Goal: Task Accomplishment & Management: Complete application form

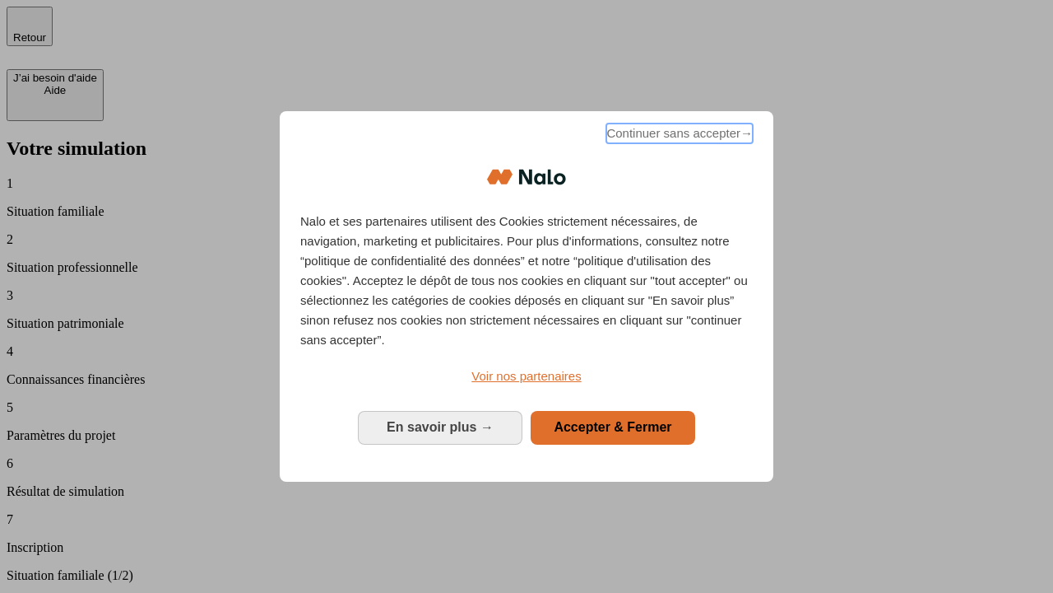
click at [678, 136] on span "Continuer sans accepter →" at bounding box center [680, 133] width 146 height 20
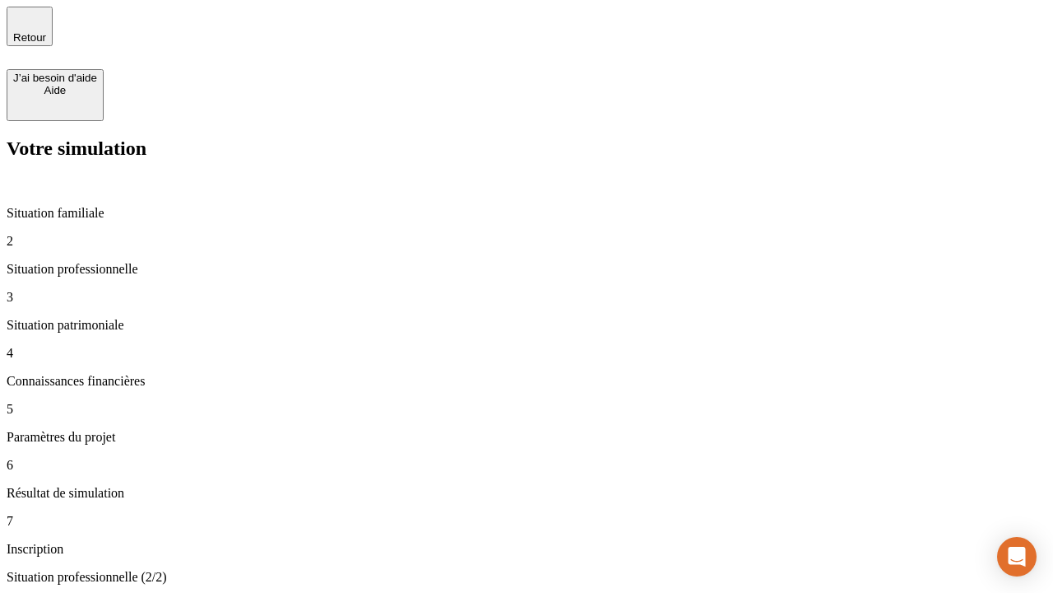
type input "30 000"
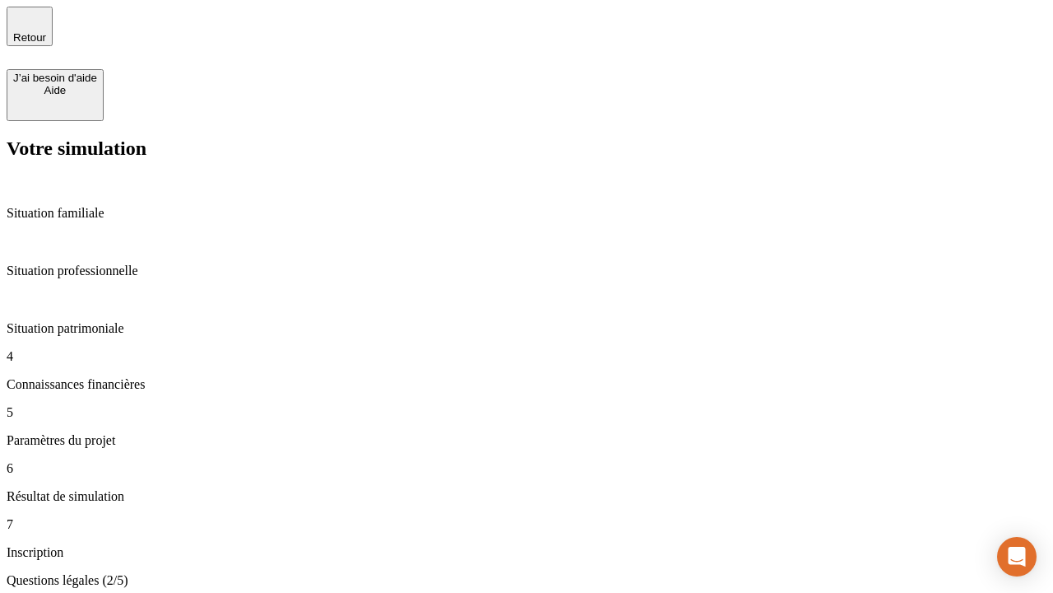
scroll to position [3, 0]
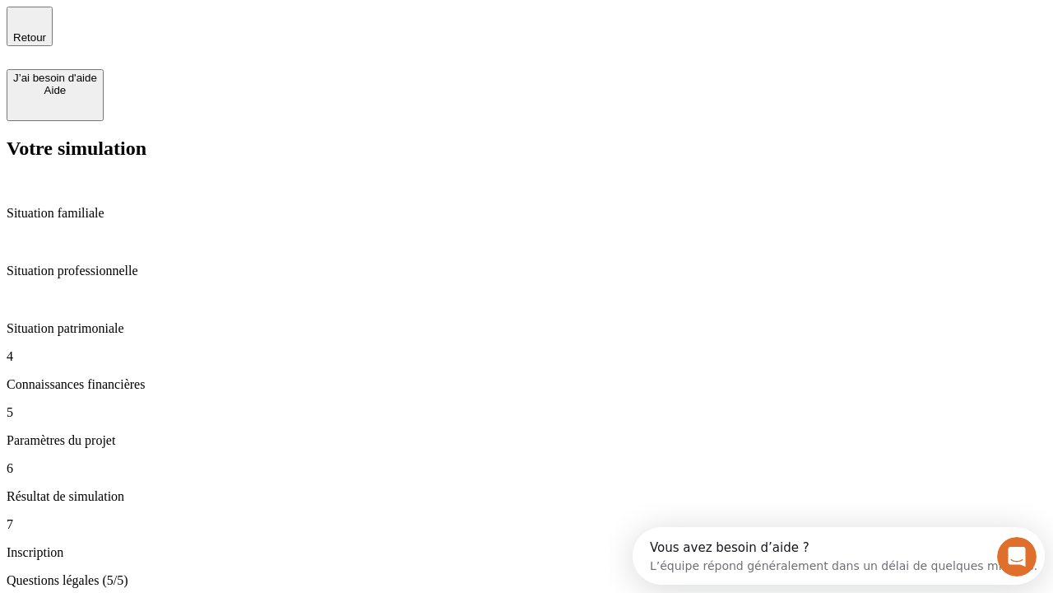
type input "25"
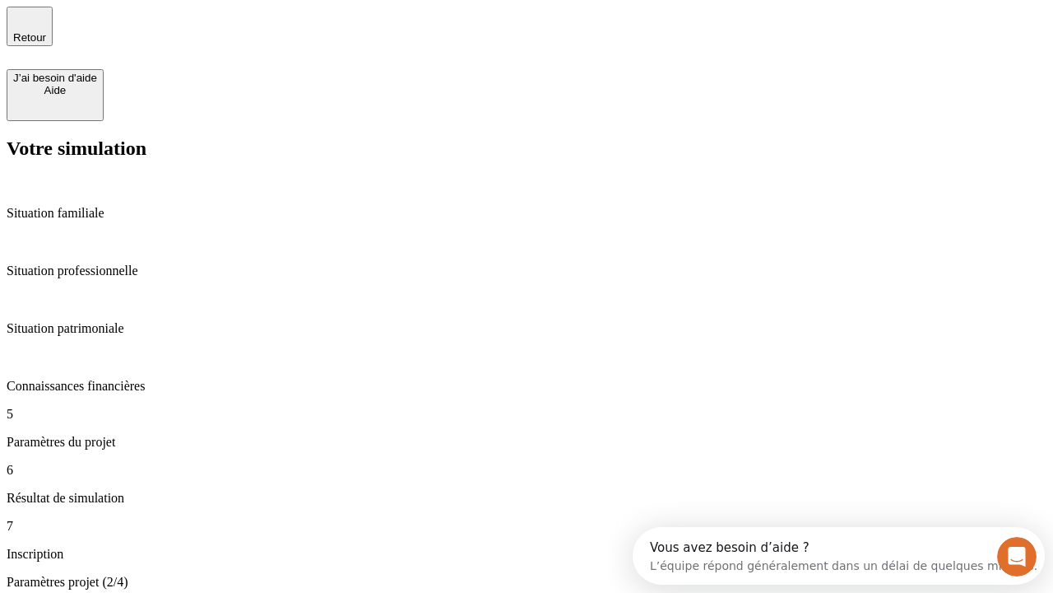
type input "64"
type input "1 000"
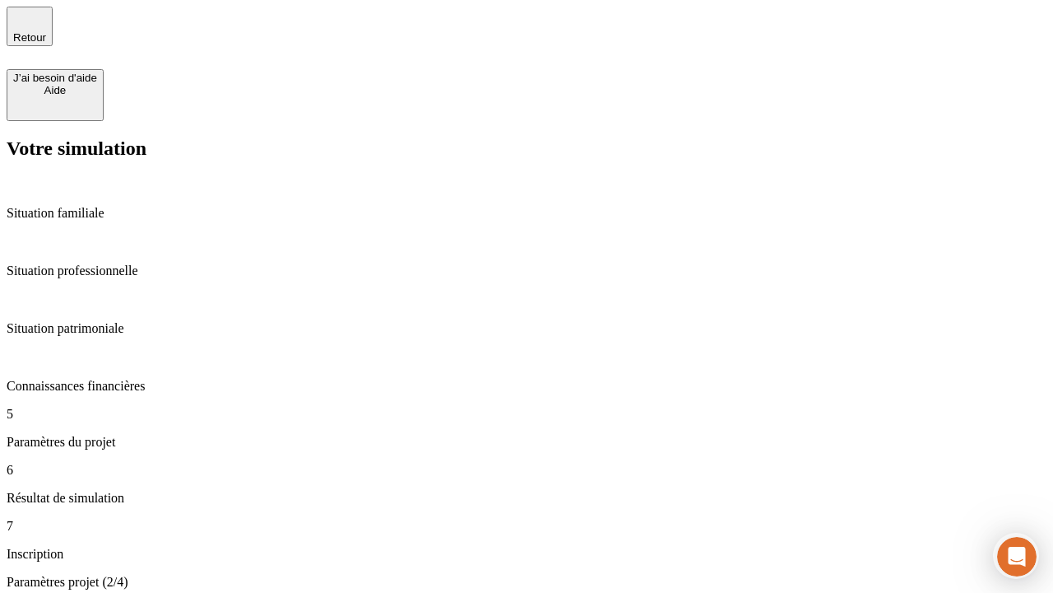
type input "640"
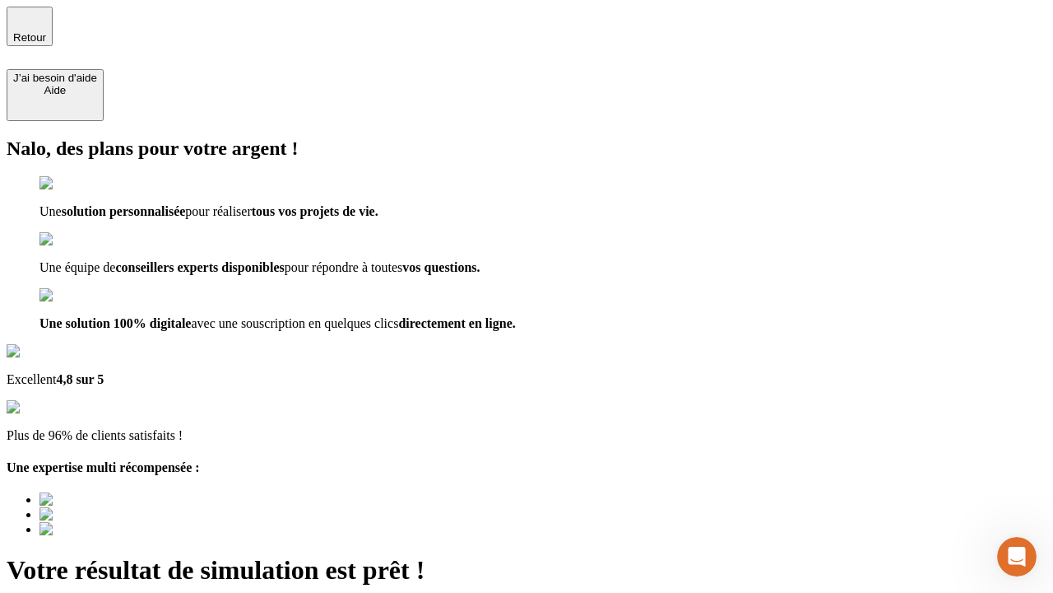
type input "[EMAIL_ADDRESS][PERSON_NAME][DOMAIN_NAME]"
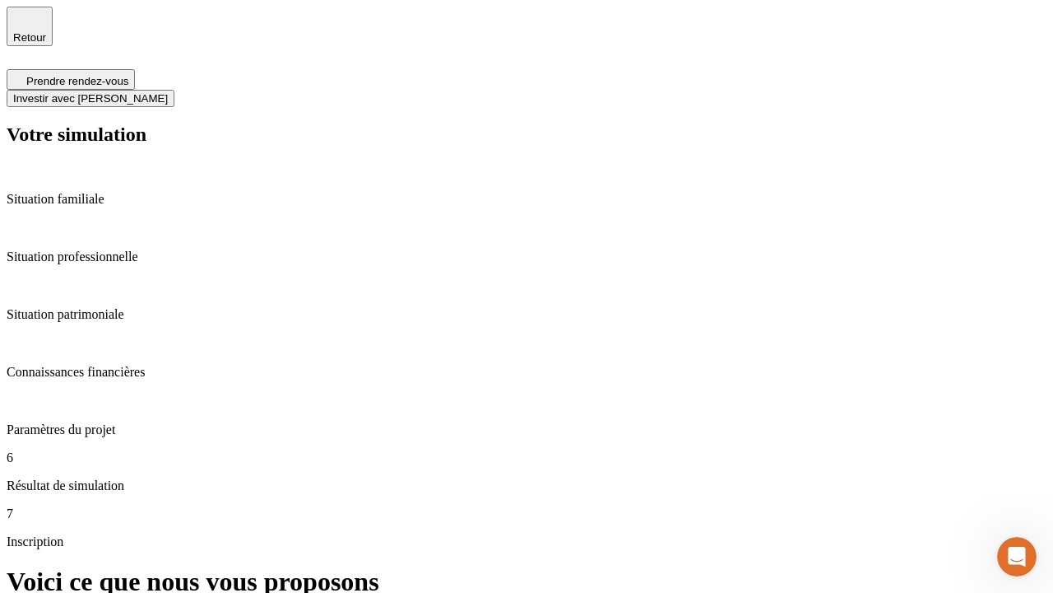
click at [168, 92] on span "Investir avec [PERSON_NAME]" at bounding box center [90, 98] width 155 height 12
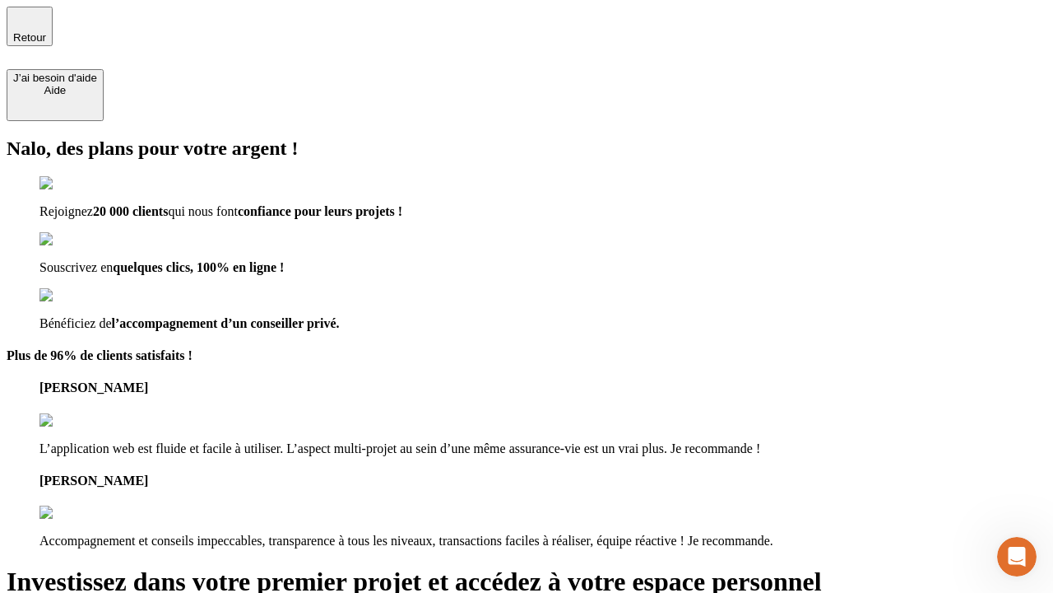
type input "[EMAIL_ADDRESS][PERSON_NAME][DOMAIN_NAME]"
